Goal: Find contact information: Find contact information

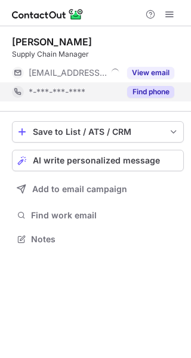
scroll to position [6, 6]
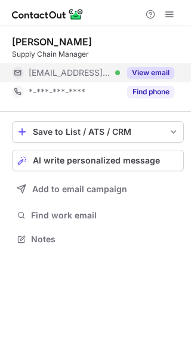
click at [165, 75] on button "View email" at bounding box center [150, 73] width 47 height 12
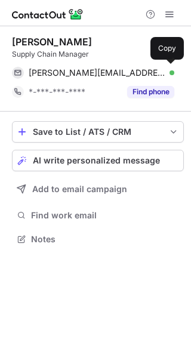
click at [162, 73] on span "raphael.grichting@mylife-diabetescare.com" at bounding box center [97, 72] width 137 height 11
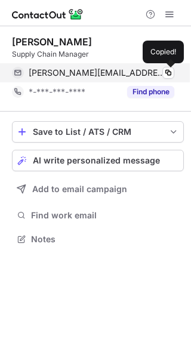
click at [162, 73] on span "raphael.grichting@mylife-diabetescare.com" at bounding box center [97, 72] width 137 height 11
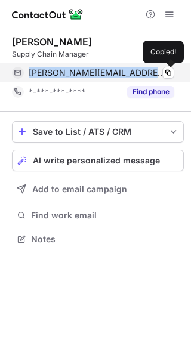
click at [162, 73] on span "raphael.grichting@mylife-diabetescare.com" at bounding box center [97, 72] width 137 height 11
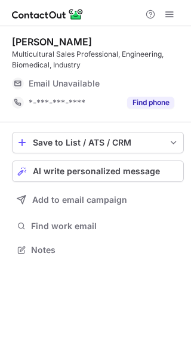
scroll to position [241, 191]
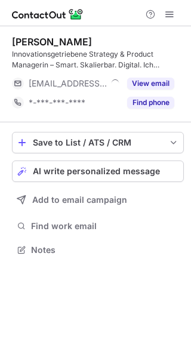
scroll to position [241, 191]
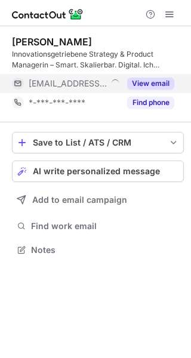
click at [134, 86] on button "View email" at bounding box center [150, 84] width 47 height 12
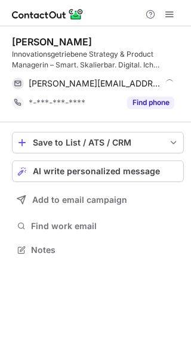
click at [176, 86] on div "[PERSON_NAME][EMAIL_ADDRESS][PERSON_NAME][DOMAIN_NAME] [PERSON_NAME]" at bounding box center [98, 83] width 172 height 19
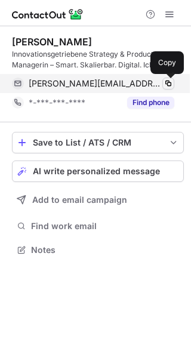
drag, startPoint x: 176, startPoint y: 86, endPoint x: 171, endPoint y: 83, distance: 6.5
click at [171, 83] on div "[PERSON_NAME][EMAIL_ADDRESS][PERSON_NAME][DOMAIN_NAME] [PERSON_NAME]" at bounding box center [98, 83] width 172 height 19
click at [171, 83] on span at bounding box center [168, 84] width 10 height 10
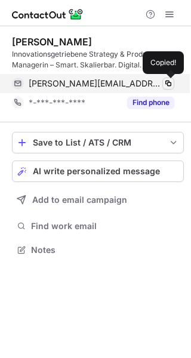
click at [171, 83] on span at bounding box center [168, 84] width 10 height 10
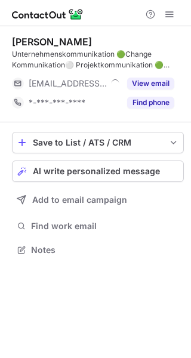
scroll to position [241, 191]
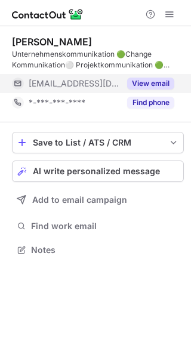
click at [166, 88] on button "View email" at bounding box center [150, 84] width 47 height 12
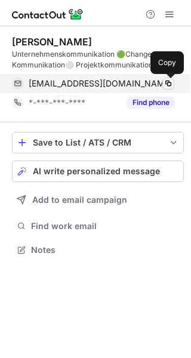
click at [166, 83] on span at bounding box center [168, 84] width 10 height 10
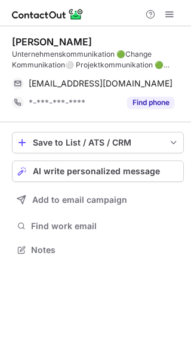
drag, startPoint x: 166, startPoint y: 83, endPoint x: 171, endPoint y: -7, distance: 90.2
click at [171, 0] on html "Andrea Wallimann Unternehmenskommunikation 🟢​Change Kommunikation⚪️ Projektkomm…" at bounding box center [95, 179] width 191 height 358
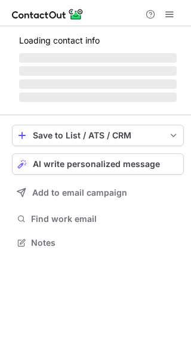
scroll to position [241, 191]
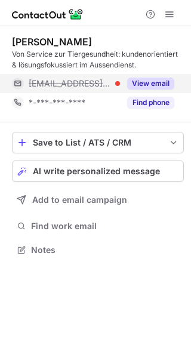
click at [141, 74] on div "View email" at bounding box center [147, 83] width 54 height 19
click at [92, 79] on div "sima@zoetis.de" at bounding box center [102, 83] width 146 height 11
drag, startPoint x: 92, startPoint y: 79, endPoint x: 100, endPoint y: 79, distance: 8.4
click at [100, 79] on div "sima@zoetis.de" at bounding box center [102, 83] width 146 height 11
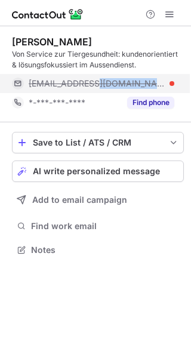
click at [100, 79] on div "sima@zoetis.de" at bounding box center [102, 83] width 146 height 11
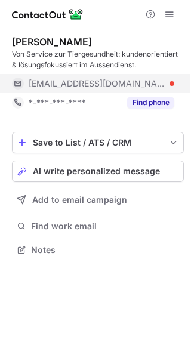
click at [100, 79] on div "sima@zoetis.de" at bounding box center [102, 83] width 146 height 11
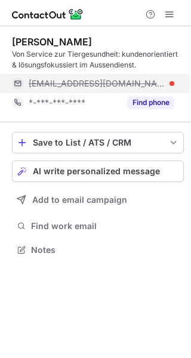
click at [100, 79] on div "sima@zoetis.de" at bounding box center [102, 83] width 146 height 11
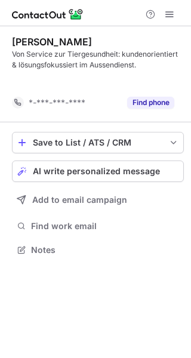
scroll to position [222, 191]
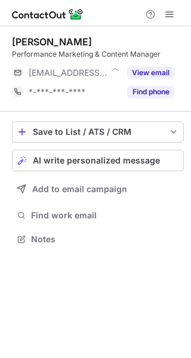
scroll to position [6, 6]
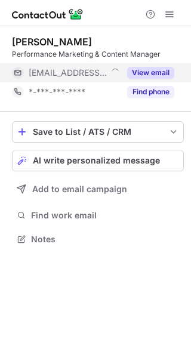
click at [145, 73] on button "View email" at bounding box center [150, 73] width 47 height 12
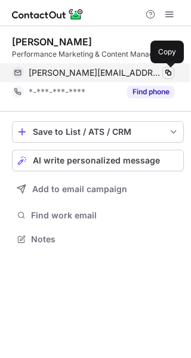
click at [162, 70] on button at bounding box center [168, 73] width 12 height 12
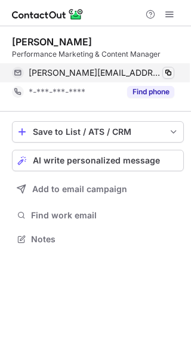
click at [162, 70] on button at bounding box center [168, 73] width 12 height 12
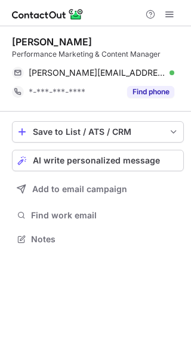
click at [79, 39] on div "Hendrik Hausmann" at bounding box center [52, 42] width 80 height 12
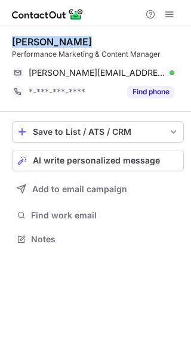
click at [79, 39] on div "Hendrik Hausmann" at bounding box center [52, 42] width 80 height 12
copy div "Hendrik Hausmann"
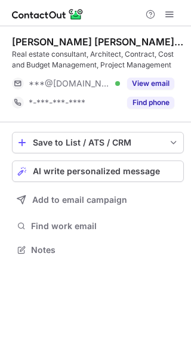
scroll to position [241, 191]
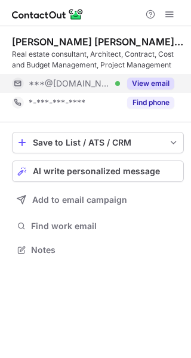
click at [134, 79] on button "View email" at bounding box center [150, 84] width 47 height 12
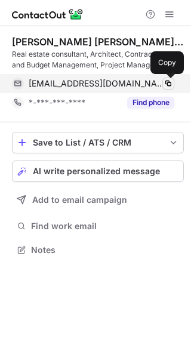
click at [171, 83] on span at bounding box center [168, 84] width 10 height 10
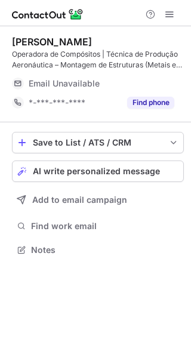
scroll to position [241, 191]
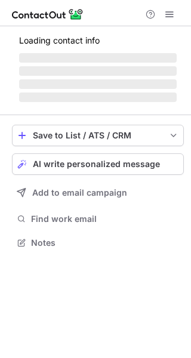
scroll to position [6, 6]
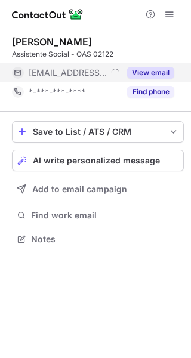
click at [152, 71] on button "View email" at bounding box center [150, 73] width 47 height 12
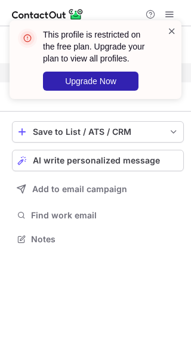
click at [171, 27] on span at bounding box center [172, 31] width 10 height 12
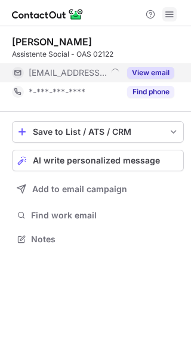
click at [169, 18] on span at bounding box center [170, 15] width 10 height 10
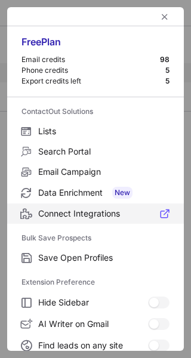
scroll to position [138, 0]
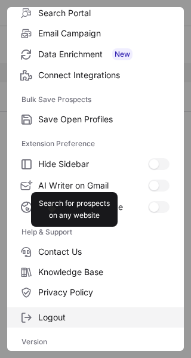
click at [50, 322] on label "Logout" at bounding box center [95, 317] width 177 height 20
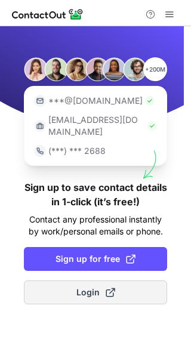
click at [129, 290] on button "Login" at bounding box center [95, 292] width 143 height 24
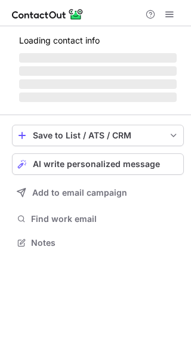
scroll to position [6, 6]
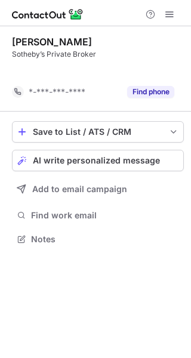
scroll to position [211, 191]
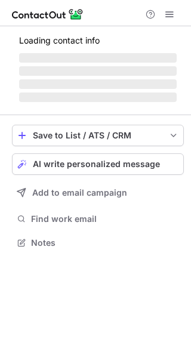
scroll to position [6, 6]
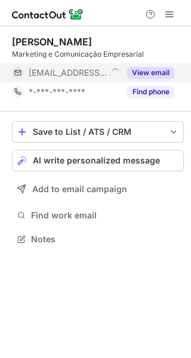
click at [146, 70] on button "View email" at bounding box center [150, 73] width 47 height 12
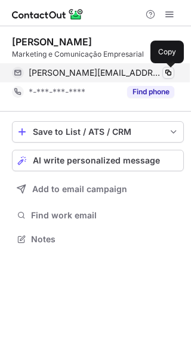
click at [173, 75] on button at bounding box center [168, 73] width 12 height 12
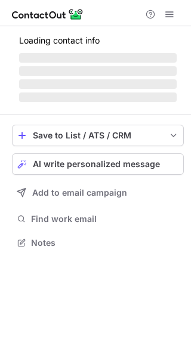
scroll to position [241, 191]
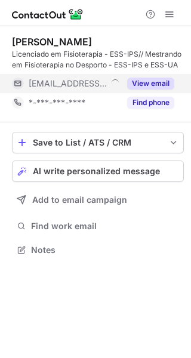
click at [171, 82] on button "View email" at bounding box center [150, 84] width 47 height 12
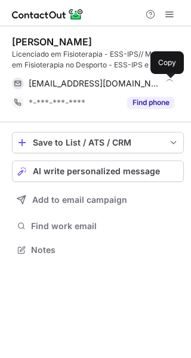
click at [169, 83] on span at bounding box center [168, 84] width 10 height 10
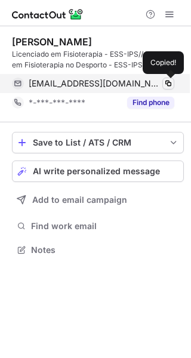
click at [169, 83] on span at bounding box center [168, 84] width 10 height 10
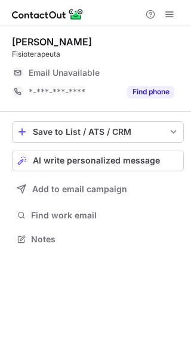
scroll to position [6, 6]
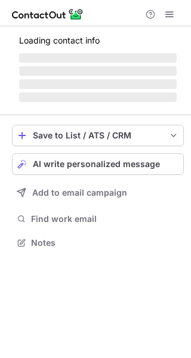
scroll to position [6, 6]
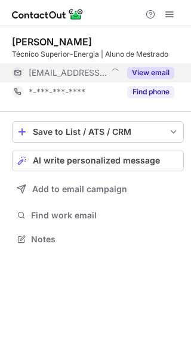
click at [153, 75] on button "View email" at bounding box center [150, 73] width 47 height 12
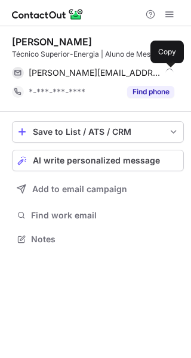
click at [165, 75] on span at bounding box center [168, 73] width 10 height 10
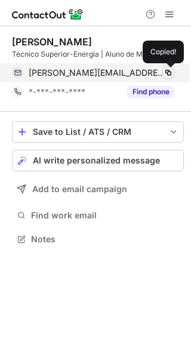
click at [165, 75] on span at bounding box center [168, 73] width 10 height 10
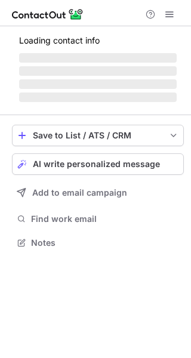
scroll to position [6, 6]
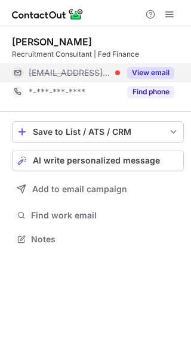
click at [148, 67] on button "View email" at bounding box center [150, 73] width 47 height 12
click at [116, 72] on div "sara@fedfinance.pt" at bounding box center [102, 72] width 146 height 11
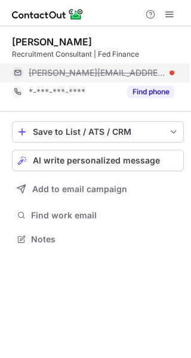
click at [116, 72] on div "sara@fedfinance.pt" at bounding box center [102, 72] width 146 height 11
click at [115, 72] on div "sara@fedfinance.pt" at bounding box center [102, 72] width 146 height 11
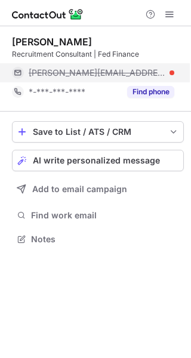
click at [115, 72] on div "sara@fedfinance.pt" at bounding box center [102, 72] width 146 height 11
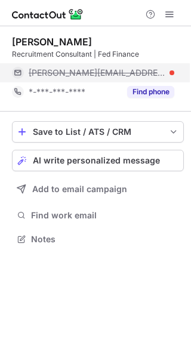
click at [115, 72] on div "sara@fedfinance.pt" at bounding box center [102, 72] width 146 height 11
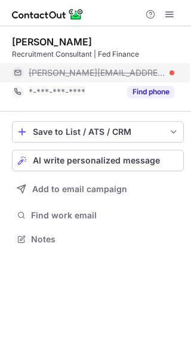
click at [115, 72] on div "sara@fedfinance.pt" at bounding box center [102, 72] width 146 height 11
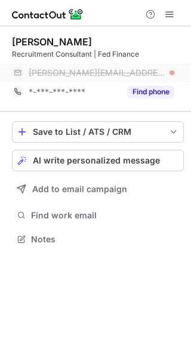
click at [115, 72] on div "sara@fedfinance.pt" at bounding box center [102, 72] width 146 height 11
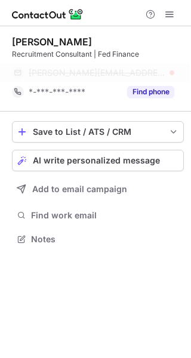
click at [115, 72] on div "sara@fedfinance.pt" at bounding box center [102, 72] width 146 height 11
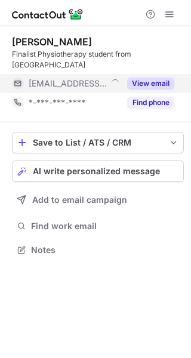
scroll to position [241, 191]
click at [167, 82] on button "View email" at bounding box center [150, 84] width 47 height 12
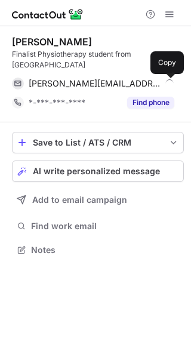
click at [169, 85] on span at bounding box center [168, 84] width 10 height 10
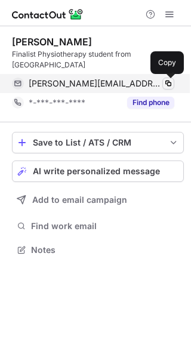
click at [169, 85] on span at bounding box center [168, 84] width 10 height 10
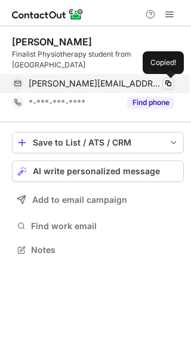
click at [169, 85] on span at bounding box center [168, 84] width 10 height 10
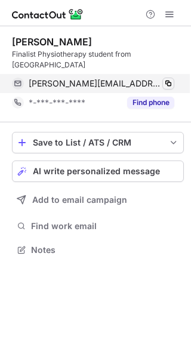
click at [169, 85] on span at bounding box center [168, 84] width 10 height 10
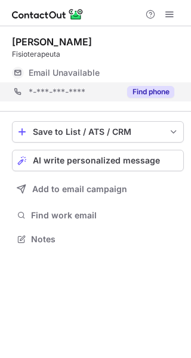
scroll to position [6, 6]
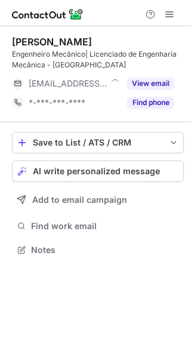
scroll to position [241, 191]
click at [173, 73] on div "[PERSON_NAME] Engenheiro Mecânico| Licenciado de Engenharia Mecânica - [GEOGRAP…" at bounding box center [98, 74] width 172 height 76
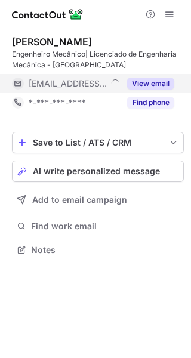
click at [168, 82] on button "View email" at bounding box center [150, 84] width 47 height 12
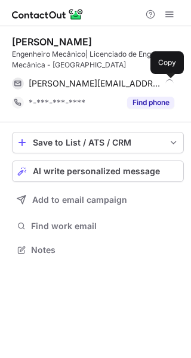
click at [168, 82] on span at bounding box center [168, 84] width 10 height 10
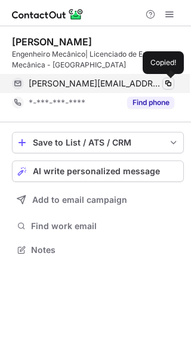
click at [168, 82] on span at bounding box center [168, 84] width 10 height 10
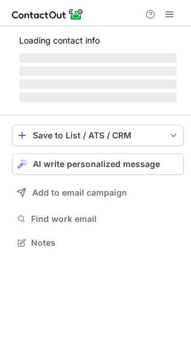
scroll to position [6, 6]
